Goal: Find specific page/section: Find specific page/section

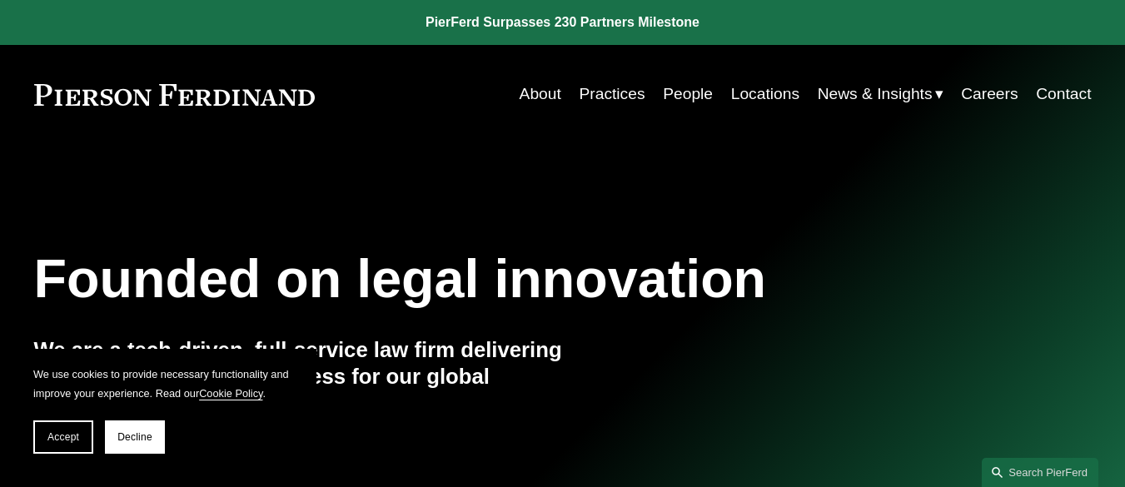
drag, startPoint x: 1130, startPoint y: 27, endPoint x: 1022, endPoint y: 297, distance: 290.0
click at [686, 97] on link "People" at bounding box center [688, 94] width 50 height 32
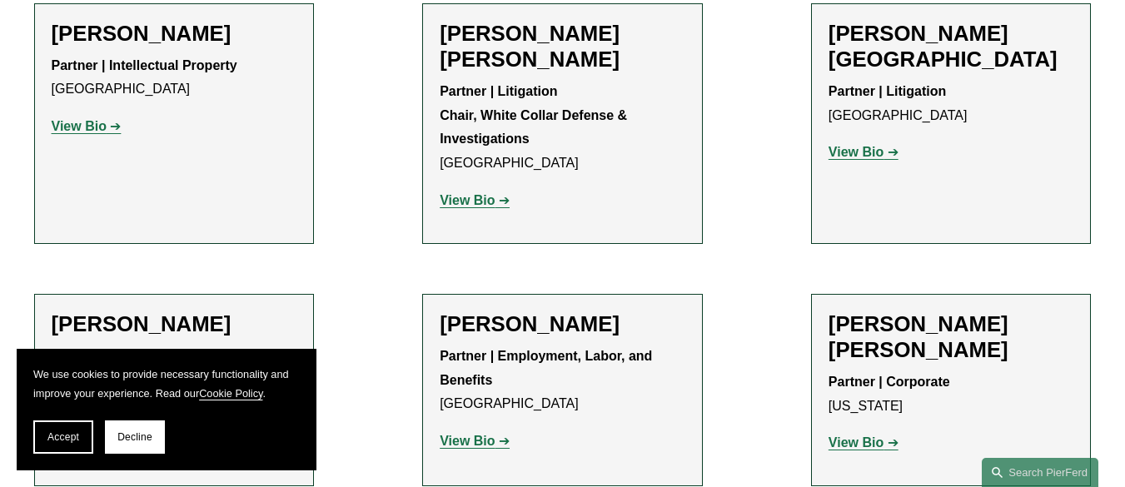
scroll to position [9540, 0]
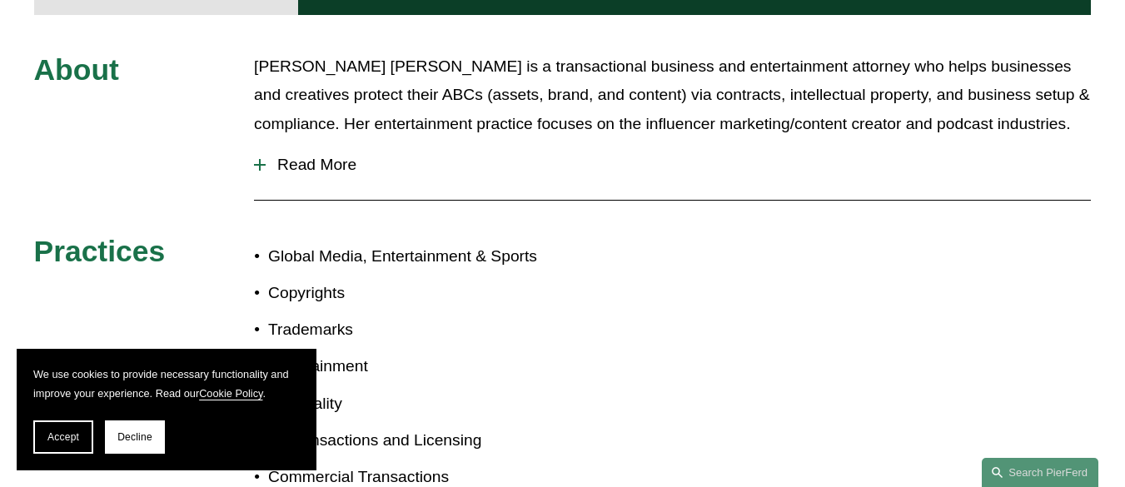
scroll to position [771, 0]
